Goal: Task Accomplishment & Management: Use online tool/utility

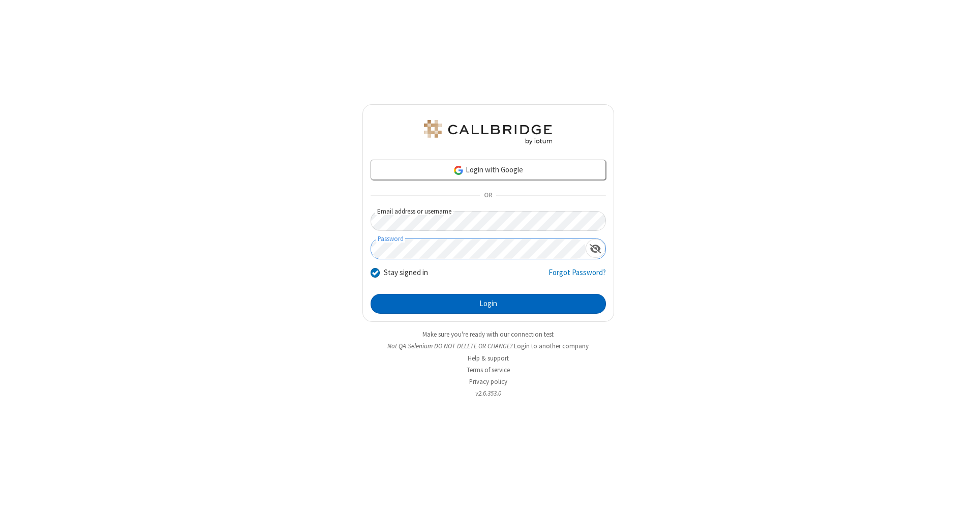
click at [488, 304] on button "Login" at bounding box center [488, 304] width 235 height 20
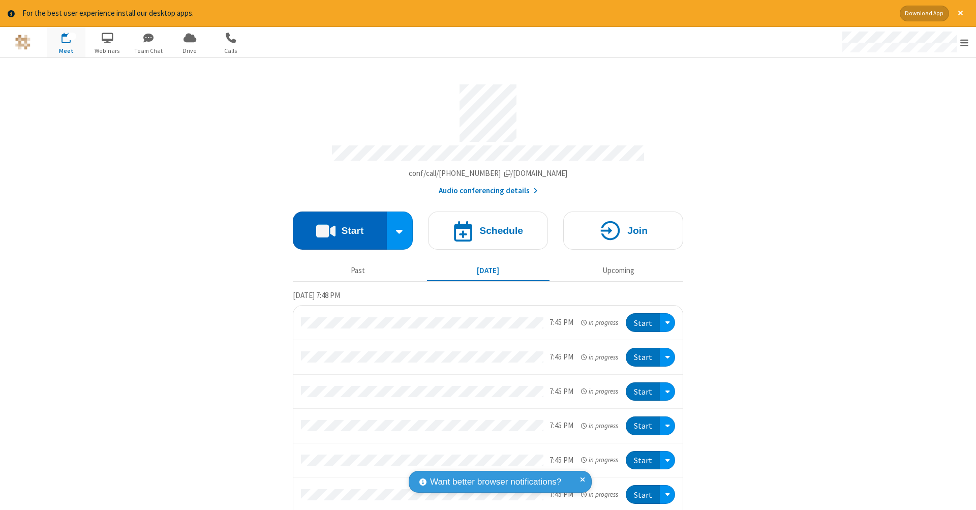
click at [336, 225] on button "Start" at bounding box center [340, 231] width 94 height 38
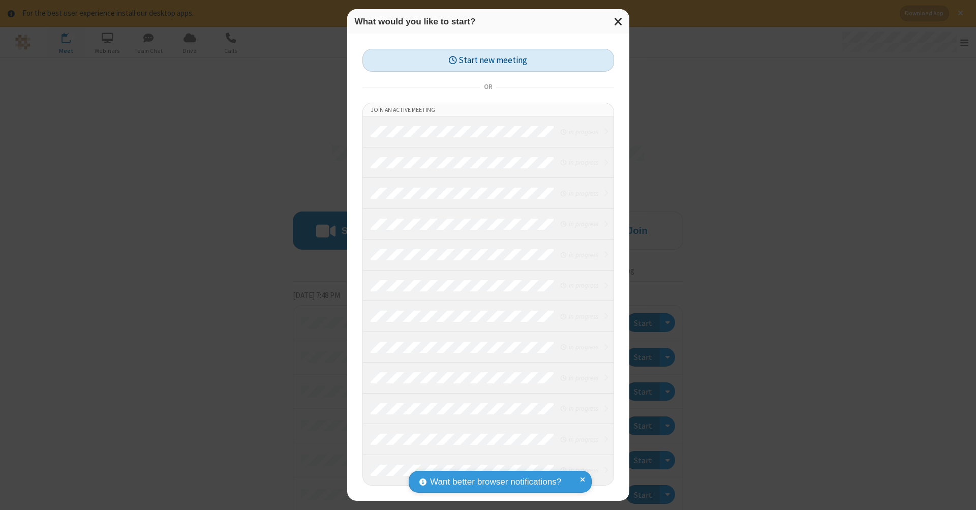
click at [488, 60] on button "Start new meeting" at bounding box center [489, 60] width 252 height 23
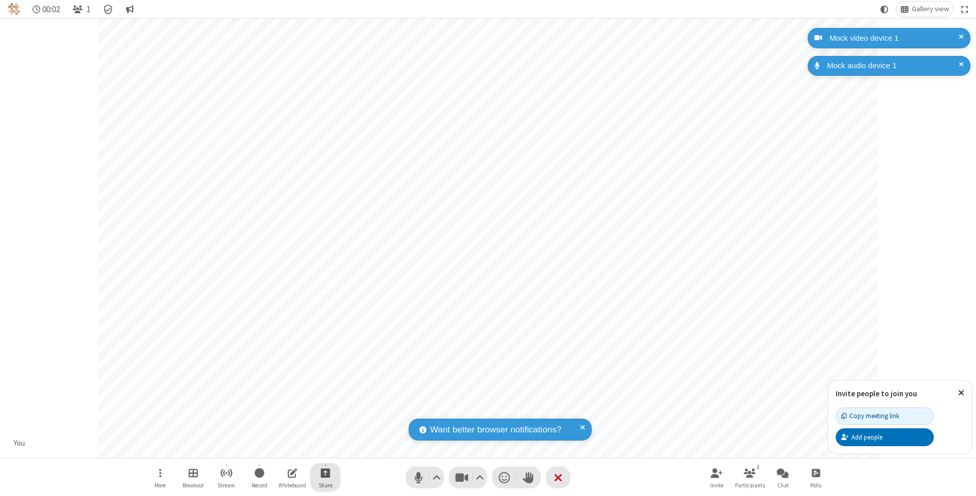
click at [325, 472] on span "Start sharing" at bounding box center [326, 472] width 10 height 13
click at [284, 449] on span "Share my screen" at bounding box center [285, 449] width 12 height 9
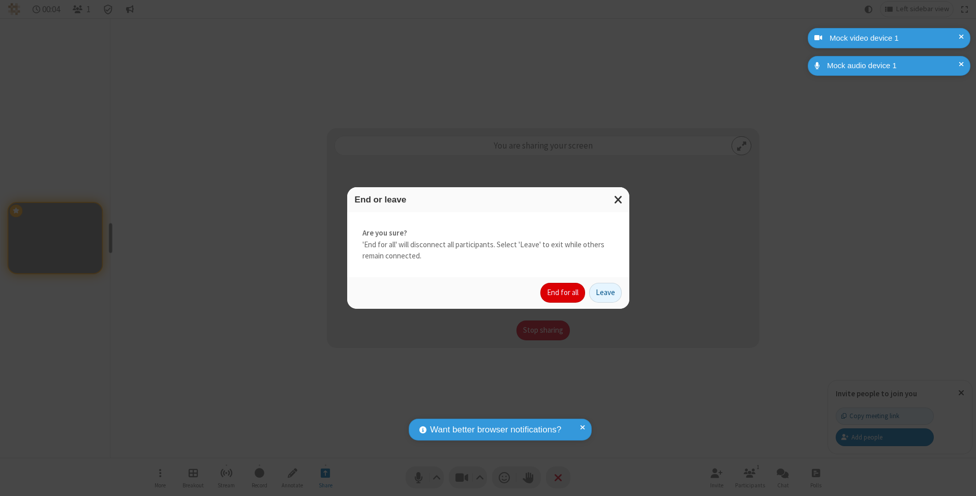
click at [563, 292] on button "End for all" at bounding box center [563, 293] width 45 height 20
